Goal: Find specific page/section: Find specific page/section

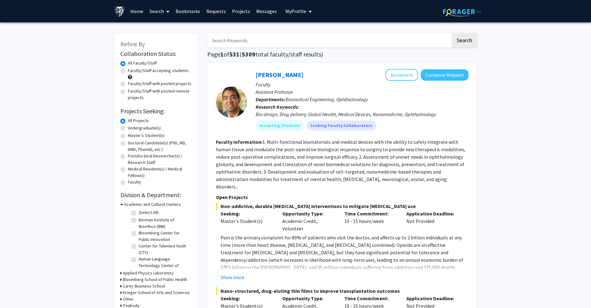
click at [351, 45] on input "Search Keywords" at bounding box center [329, 40] width 244 height 14
click at [452, 33] on button "Search" at bounding box center [464, 40] width 25 height 14
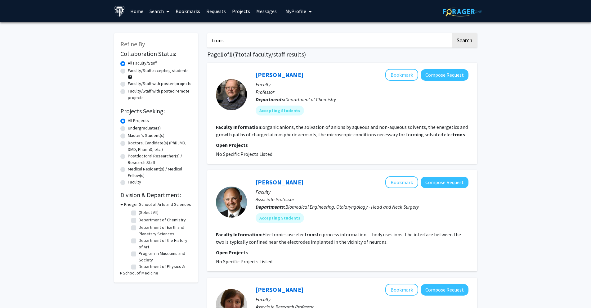
drag, startPoint x: 222, startPoint y: 39, endPoint x: 193, endPoint y: 36, distance: 29.0
type input "[PERSON_NAME]"
click at [452, 33] on button "Search" at bounding box center [464, 40] width 25 height 14
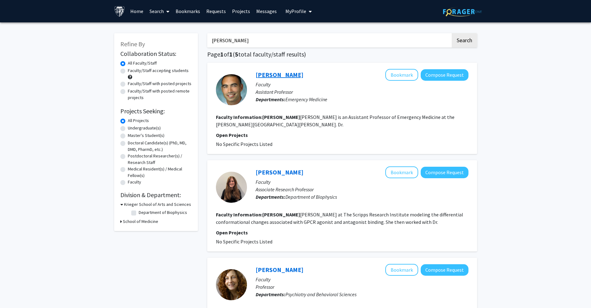
click at [273, 75] on link "[PERSON_NAME]" at bounding box center [280, 75] width 48 height 8
